Goal: Information Seeking & Learning: Learn about a topic

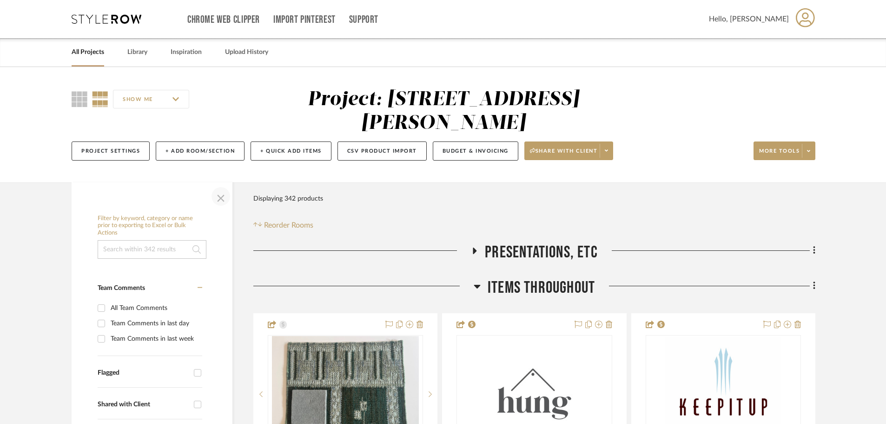
click at [216, 195] on span "button" at bounding box center [221, 196] width 22 height 22
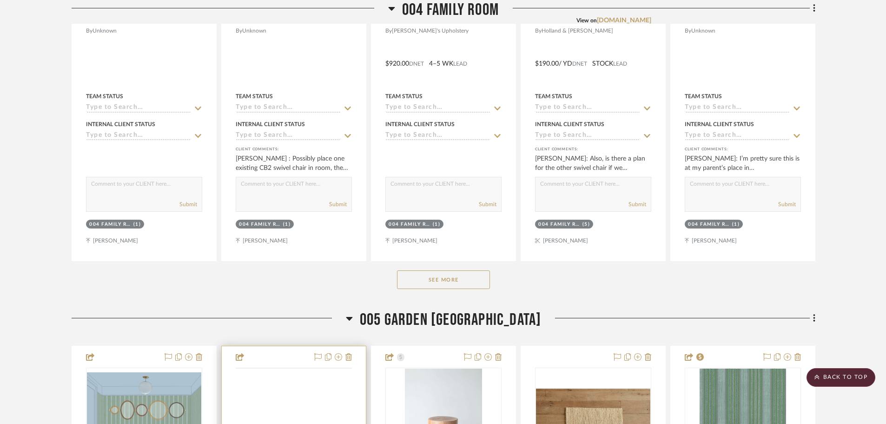
scroll to position [3208, 0]
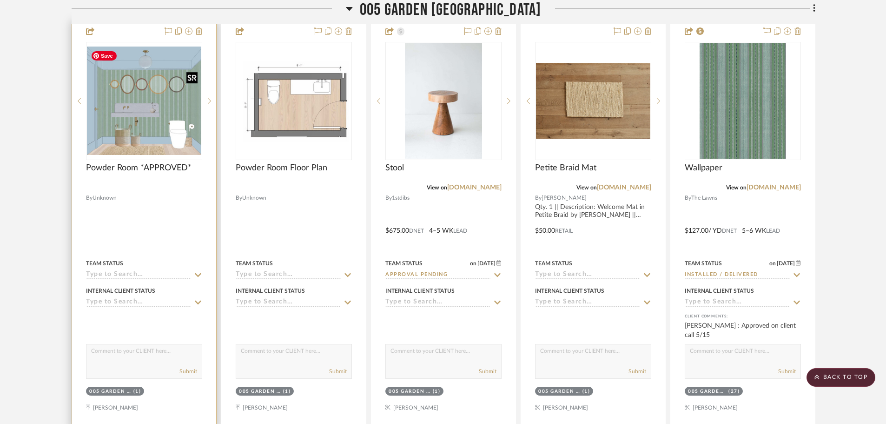
click at [0, 0] on img at bounding box center [0, 0] width 0 height 0
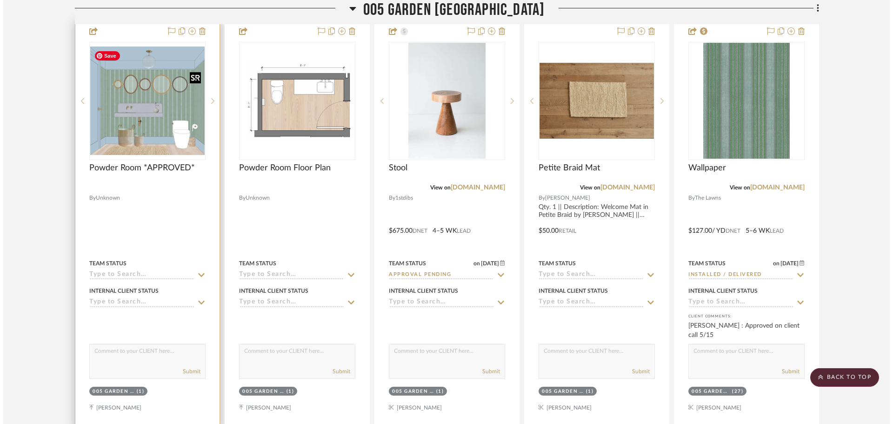
scroll to position [0, 0]
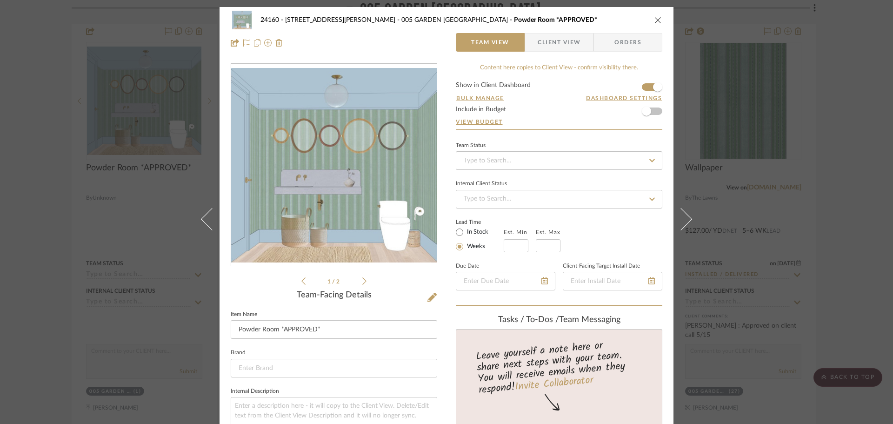
click at [362, 185] on img "0" at bounding box center [333, 165] width 205 height 194
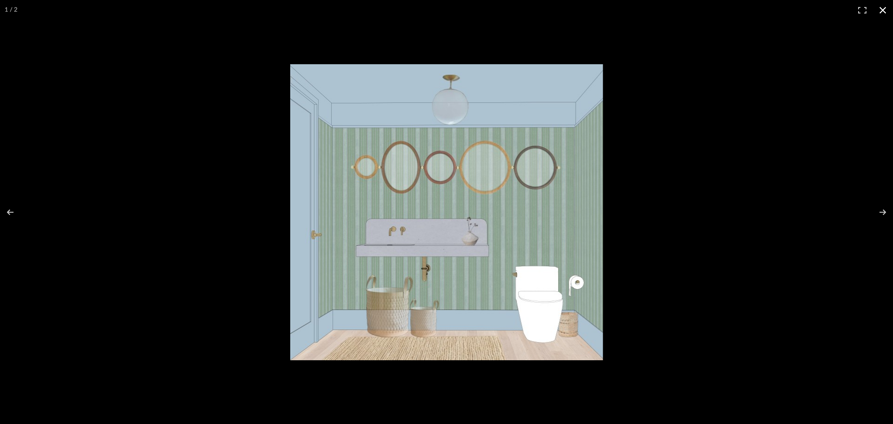
click at [883, 7] on button at bounding box center [882, 10] width 20 height 20
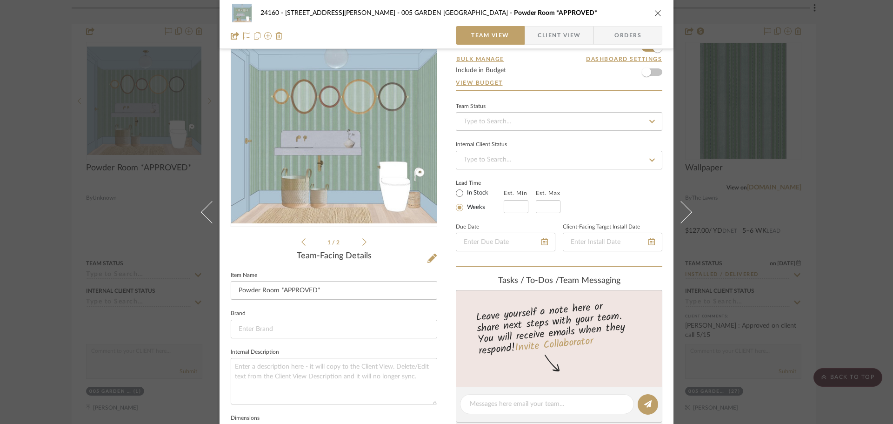
scroll to position [46, 0]
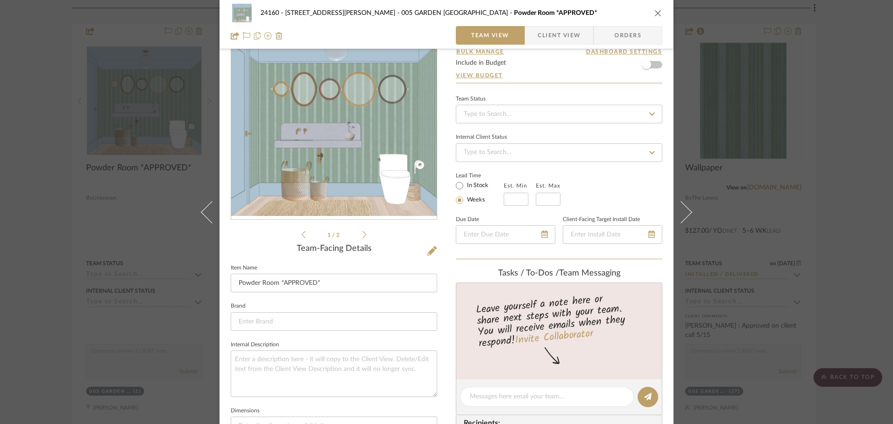
click at [799, 161] on div "24160 - [STREET_ADDRESS] - [PERSON_NAME] 005 GARDEN POWDER ROOM Powder Room *AP…" at bounding box center [446, 212] width 893 height 424
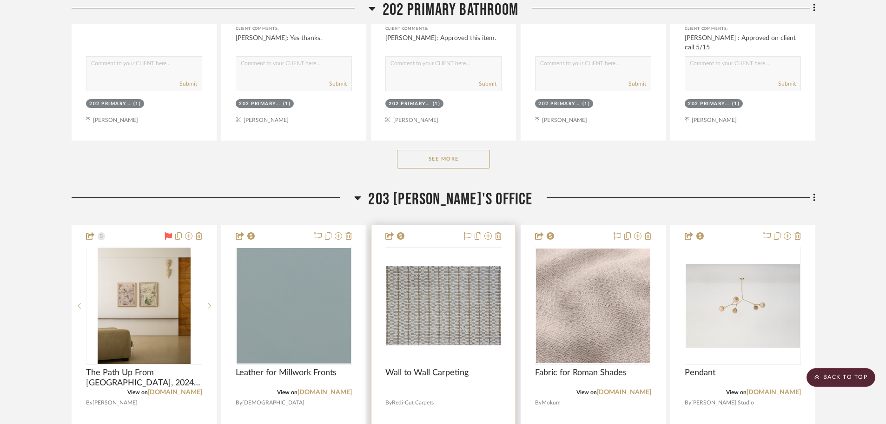
scroll to position [8926, 0]
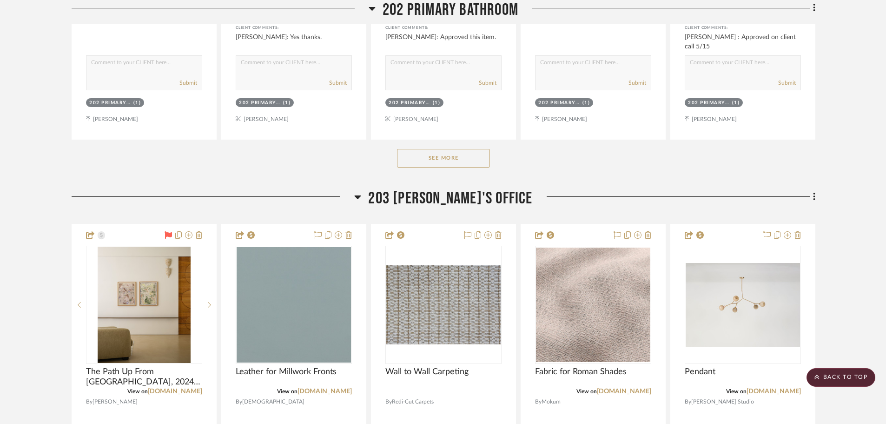
click at [470, 161] on button "See More" at bounding box center [443, 158] width 93 height 19
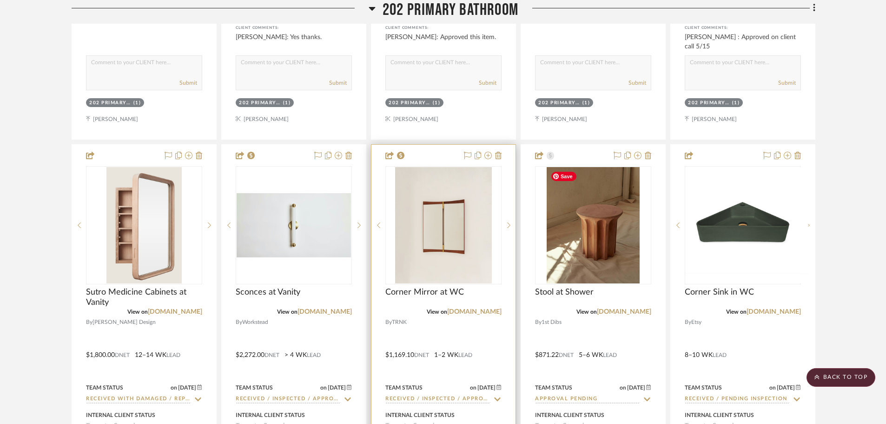
click at [463, 242] on img "0" at bounding box center [443, 225] width 97 height 116
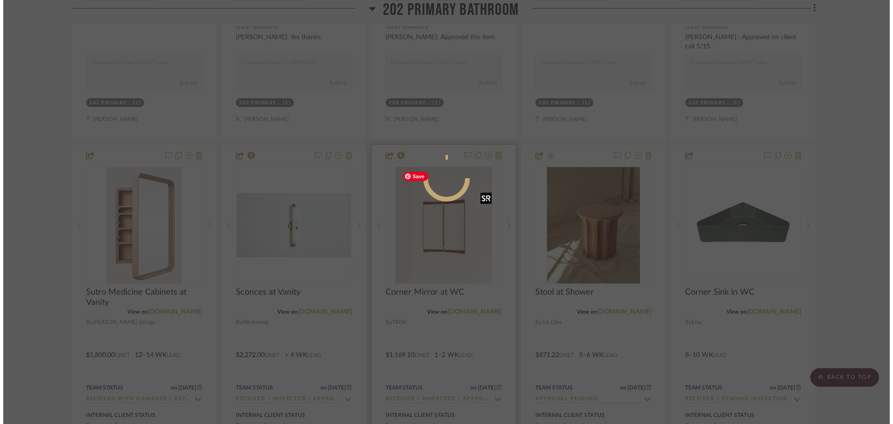
scroll to position [0, 0]
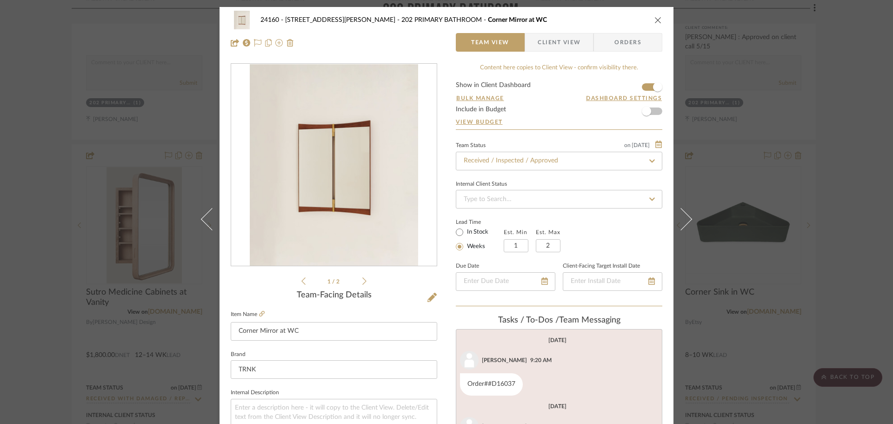
click at [856, 238] on div "24160 - [STREET_ADDRESS] - [PERSON_NAME] 202 PRIMARY BATHROOM Corner Mirror at …" at bounding box center [446, 212] width 893 height 424
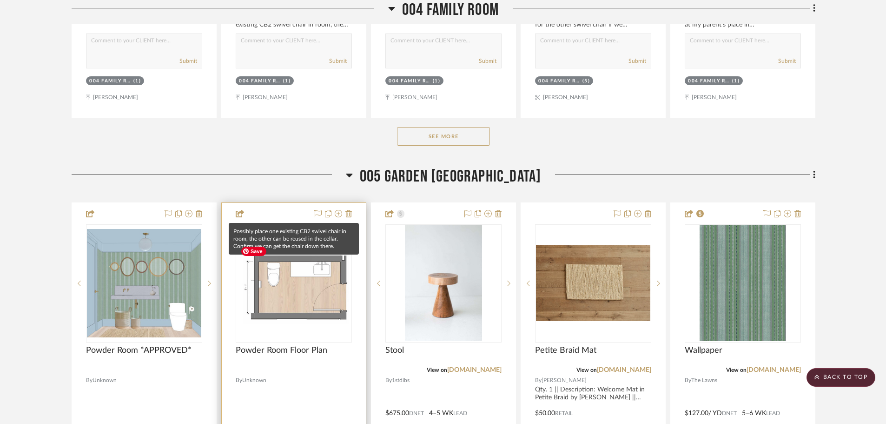
scroll to position [3115, 0]
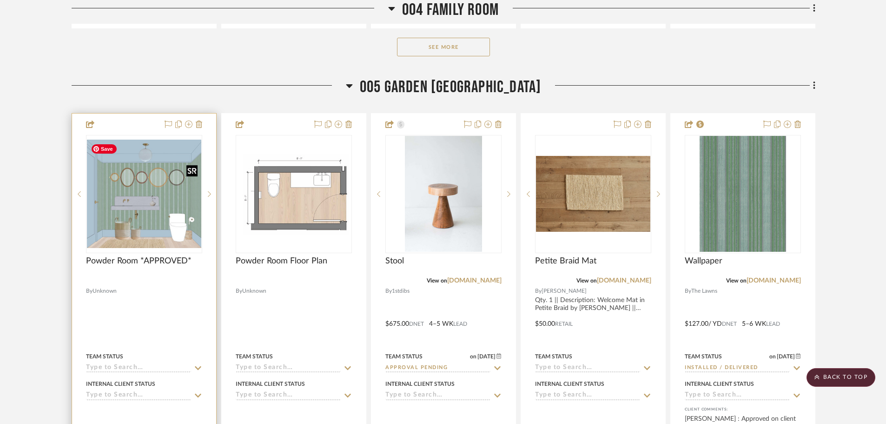
click at [173, 222] on img "0" at bounding box center [144, 193] width 114 height 108
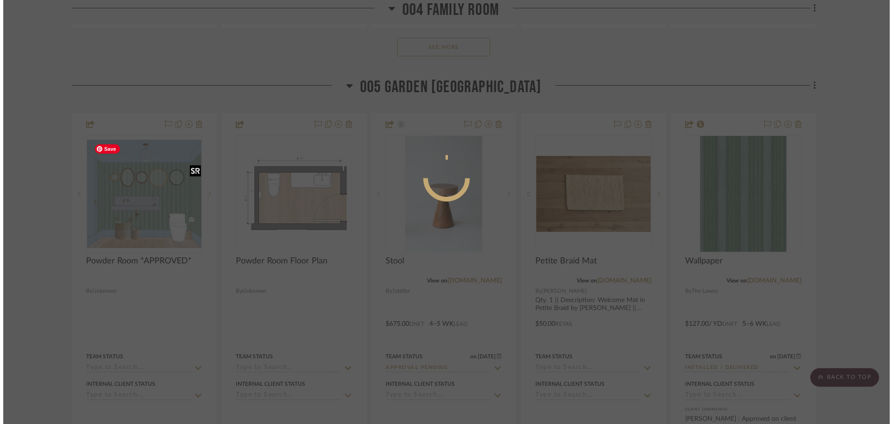
scroll to position [0, 0]
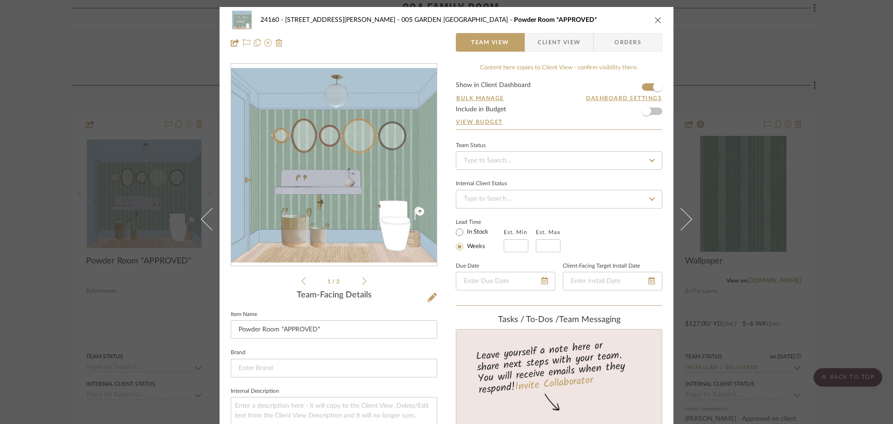
click at [844, 143] on div "24160 - [STREET_ADDRESS] - [PERSON_NAME] 005 GARDEN POWDER ROOM Powder Room *AP…" at bounding box center [446, 212] width 893 height 424
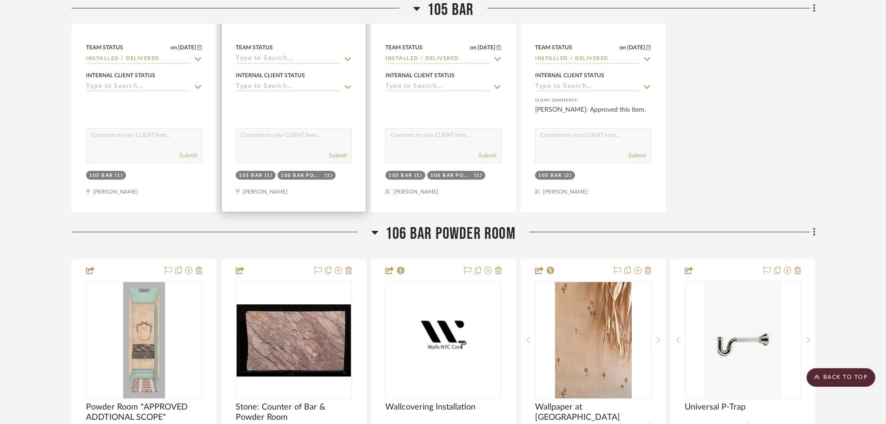
scroll to position [7020, 0]
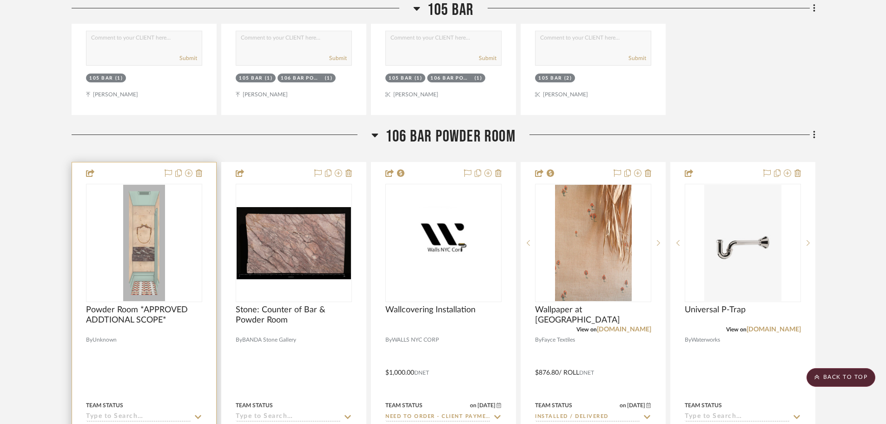
click at [0, 0] on img at bounding box center [0, 0] width 0 height 0
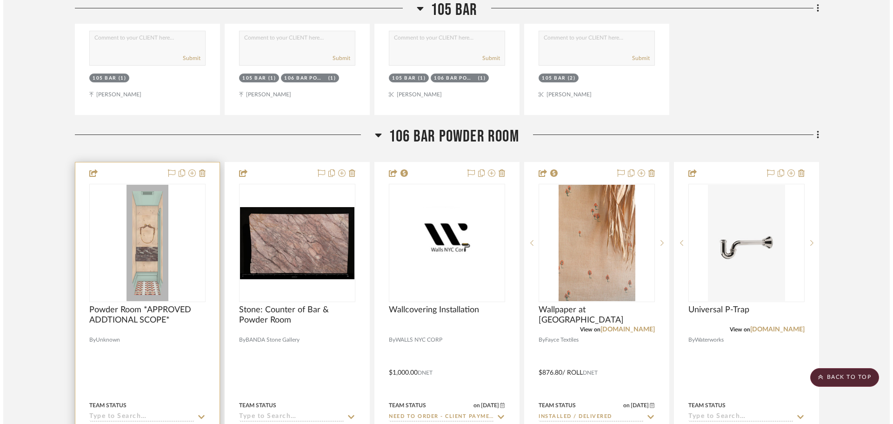
scroll to position [0, 0]
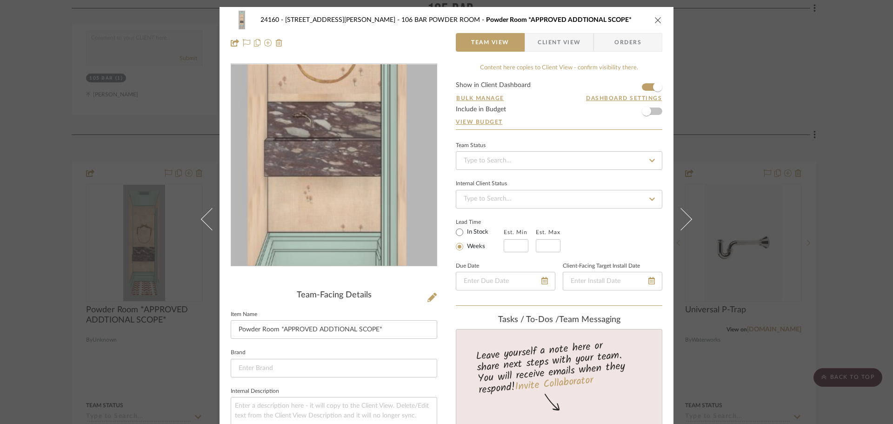
click at [335, 193] on img "0" at bounding box center [333, 165] width 73 height 202
